Goal: Check status: Check status

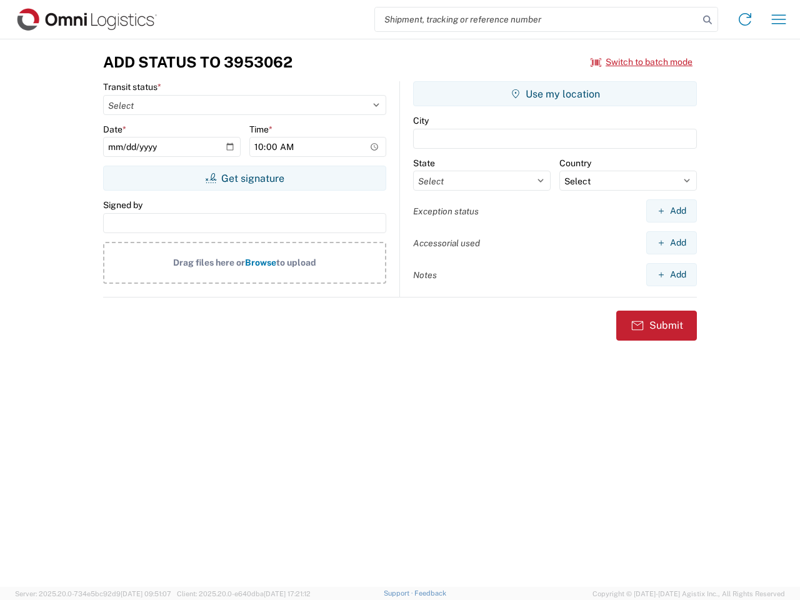
click at [537, 19] on input "search" at bounding box center [537, 20] width 324 height 24
click at [708, 20] on icon at bounding box center [708, 20] width 18 height 18
click at [745, 19] on icon at bounding box center [745, 19] width 20 height 20
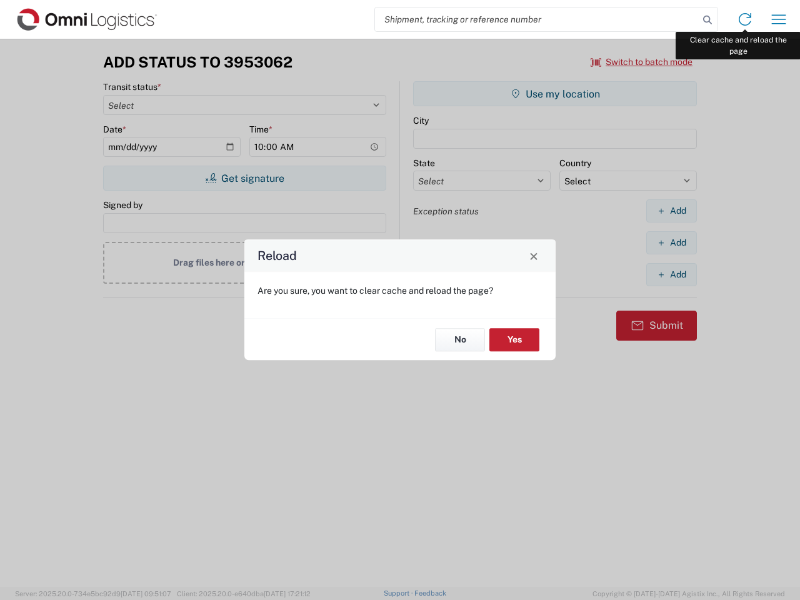
click at [779, 19] on div "Reload Are you sure, you want to clear cache and reload the page? No Yes" at bounding box center [400, 300] width 800 height 600
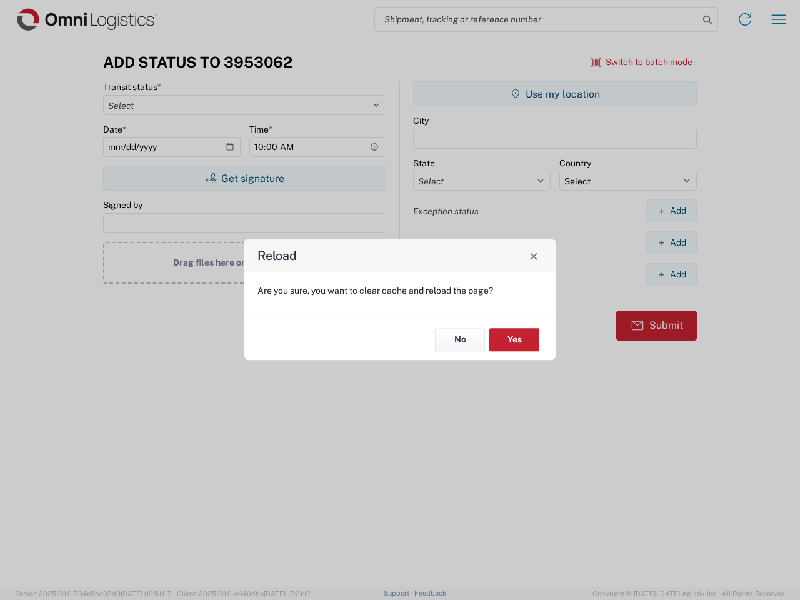
click at [642, 62] on div "Reload Are you sure, you want to clear cache and reload the page? No Yes" at bounding box center [400, 300] width 800 height 600
click at [244, 178] on div "Reload Are you sure, you want to clear cache and reload the page? No Yes" at bounding box center [400, 300] width 800 height 600
click at [555, 94] on div "Reload Are you sure, you want to clear cache and reload the page? No Yes" at bounding box center [400, 300] width 800 height 600
click at [671, 211] on div "Reload Are you sure, you want to clear cache and reload the page? No Yes" at bounding box center [400, 300] width 800 height 600
click at [671, 243] on div "Reload Are you sure, you want to clear cache and reload the page? No Yes" at bounding box center [400, 300] width 800 height 600
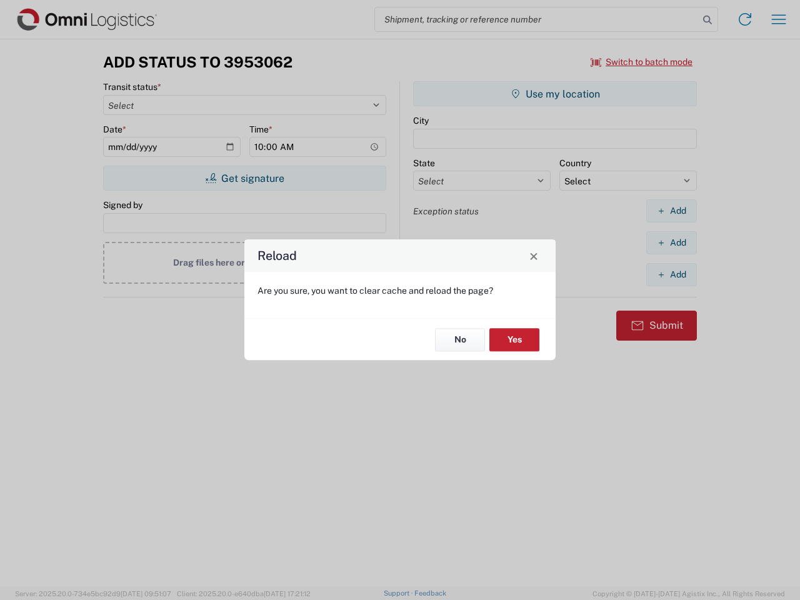
click at [671, 274] on div "Reload Are you sure, you want to clear cache and reload the page? No Yes" at bounding box center [400, 300] width 800 height 600
